Goal: Use online tool/utility: Utilize a website feature to perform a specific function

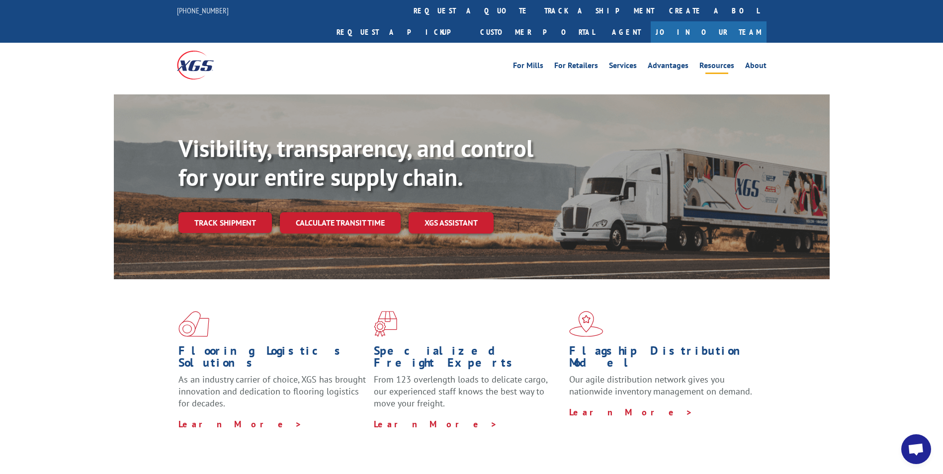
click at [716, 62] on link "Resources" at bounding box center [716, 67] width 35 height 11
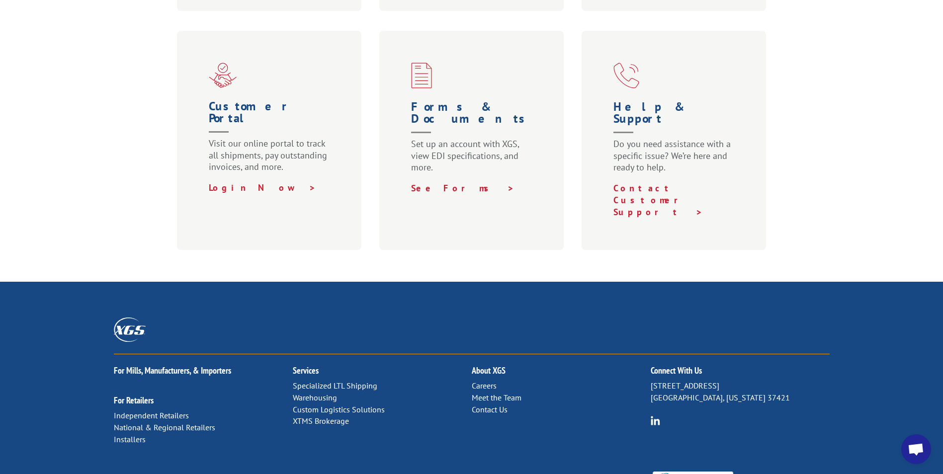
scroll to position [619, 0]
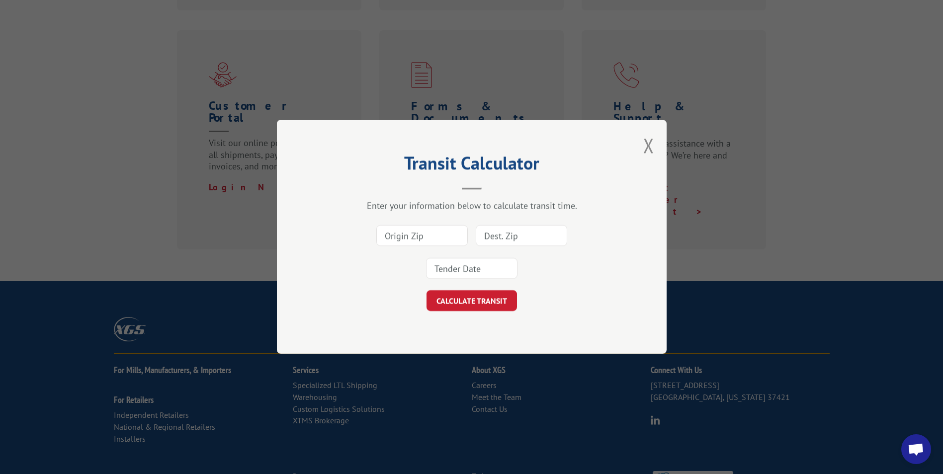
click at [418, 231] on input at bounding box center [421, 236] width 91 height 21
type input "98032"
click at [518, 235] on input at bounding box center [521, 236] width 91 height 21
type input "98335"
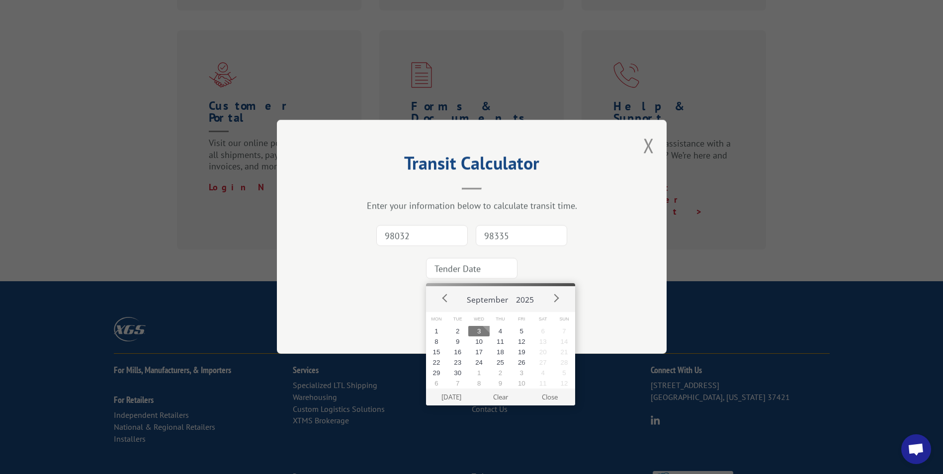
click at [490, 266] on input at bounding box center [471, 268] width 91 height 21
click at [476, 335] on button "3" at bounding box center [478, 331] width 21 height 10
type input "2025-09-03"
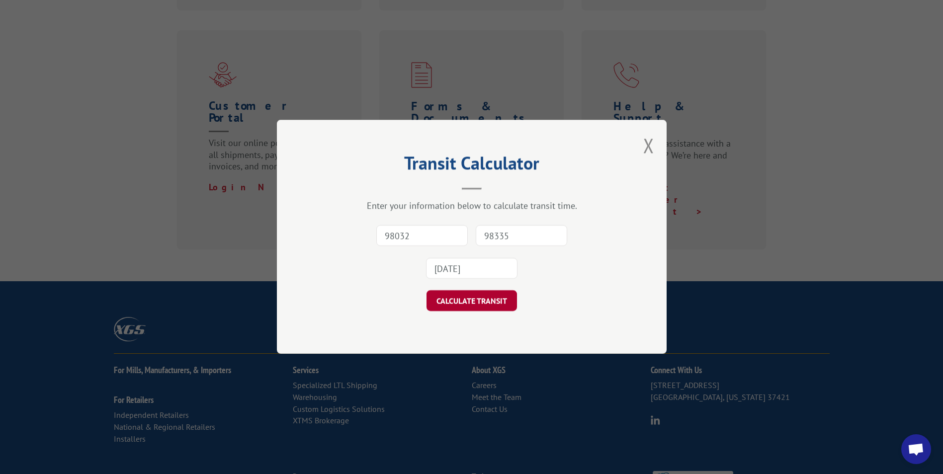
click at [483, 309] on button "CALCULATE TRANSIT" at bounding box center [471, 301] width 90 height 21
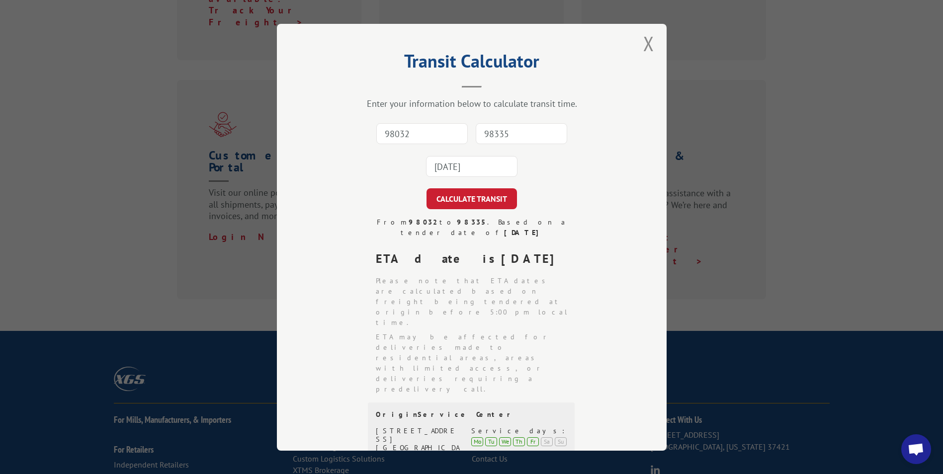
scroll to position [0, 0]
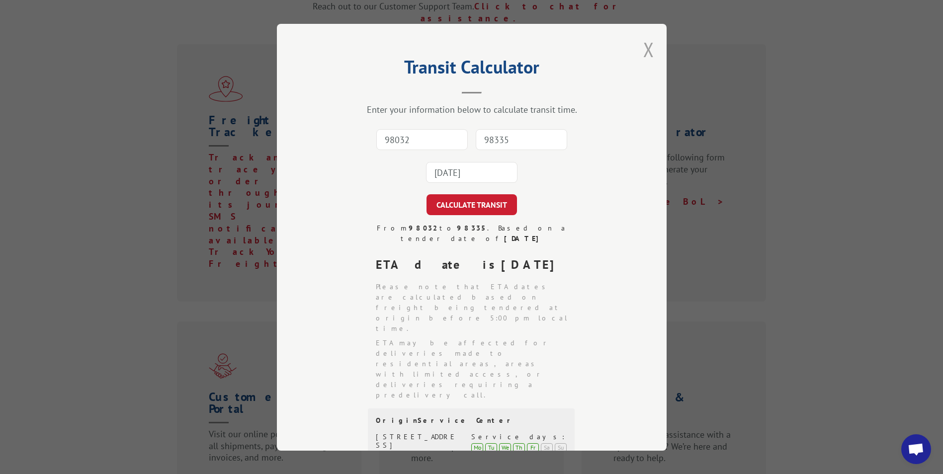
click at [643, 51] on button "Close modal" at bounding box center [648, 49] width 11 height 26
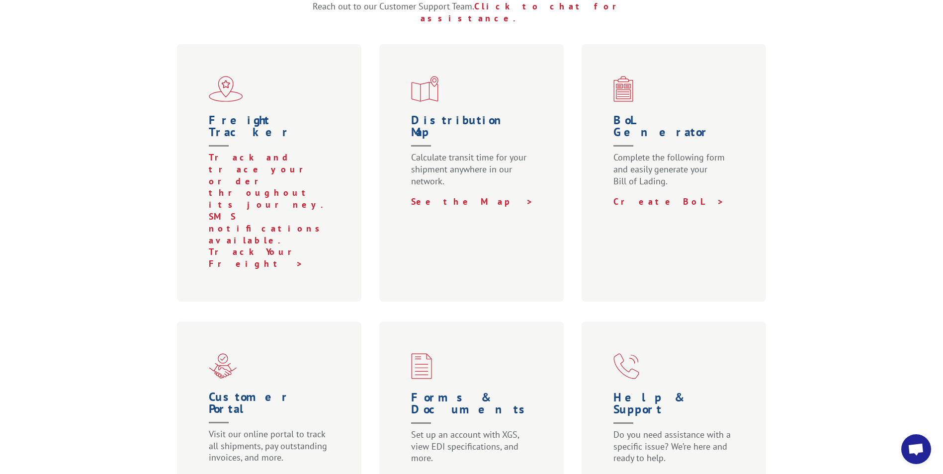
scroll to position [612, 0]
